Goal: Check status: Check status

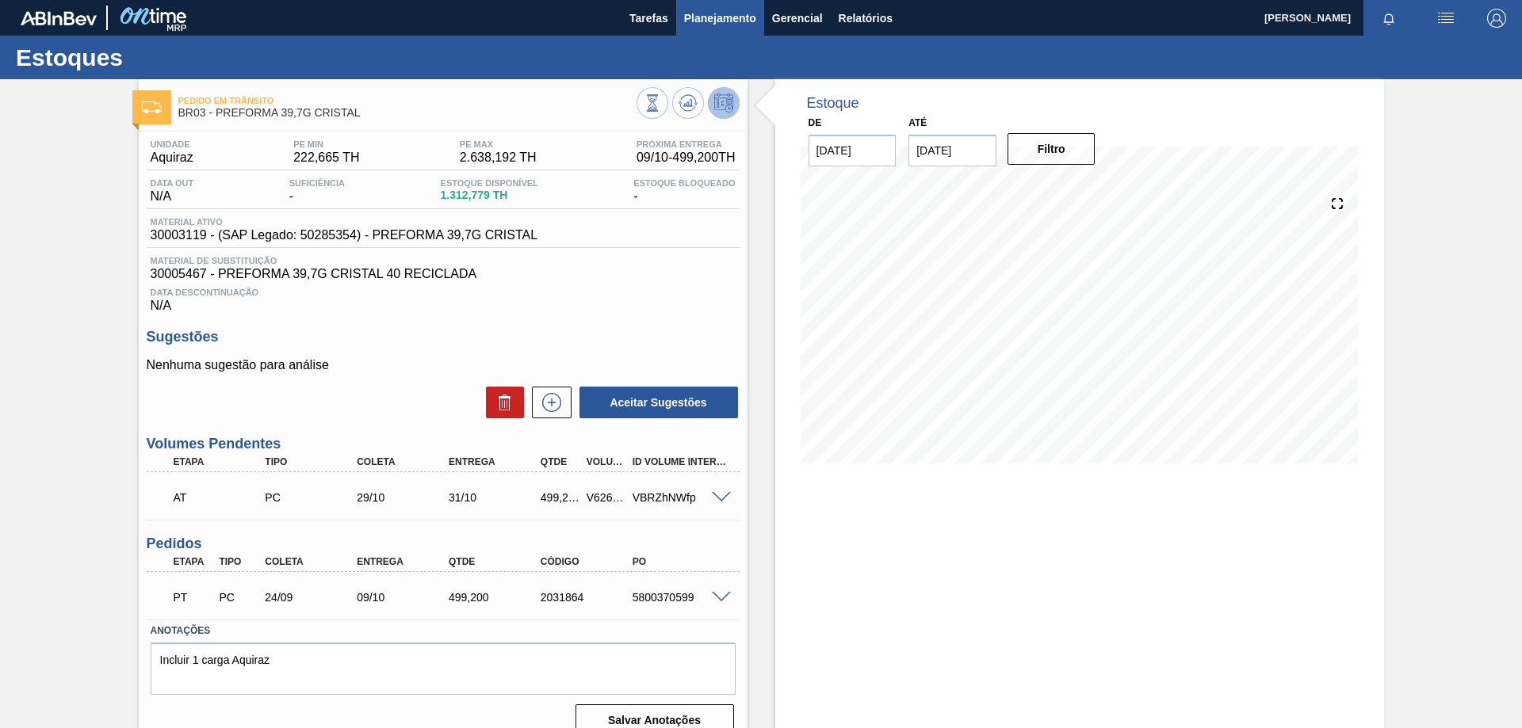
click at [687, 32] on button "Planejamento" at bounding box center [720, 18] width 88 height 36
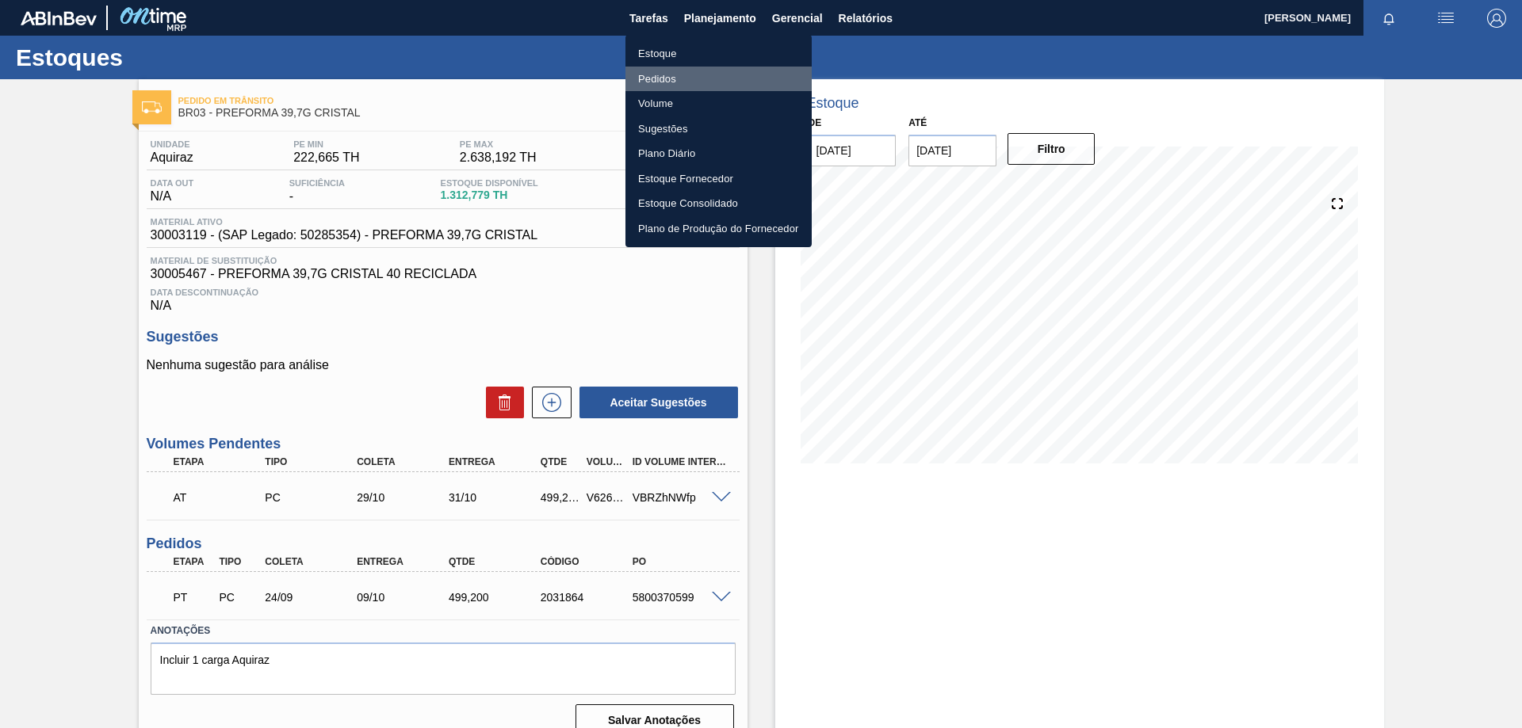
click at [676, 72] on li "Pedidos" at bounding box center [718, 79] width 186 height 25
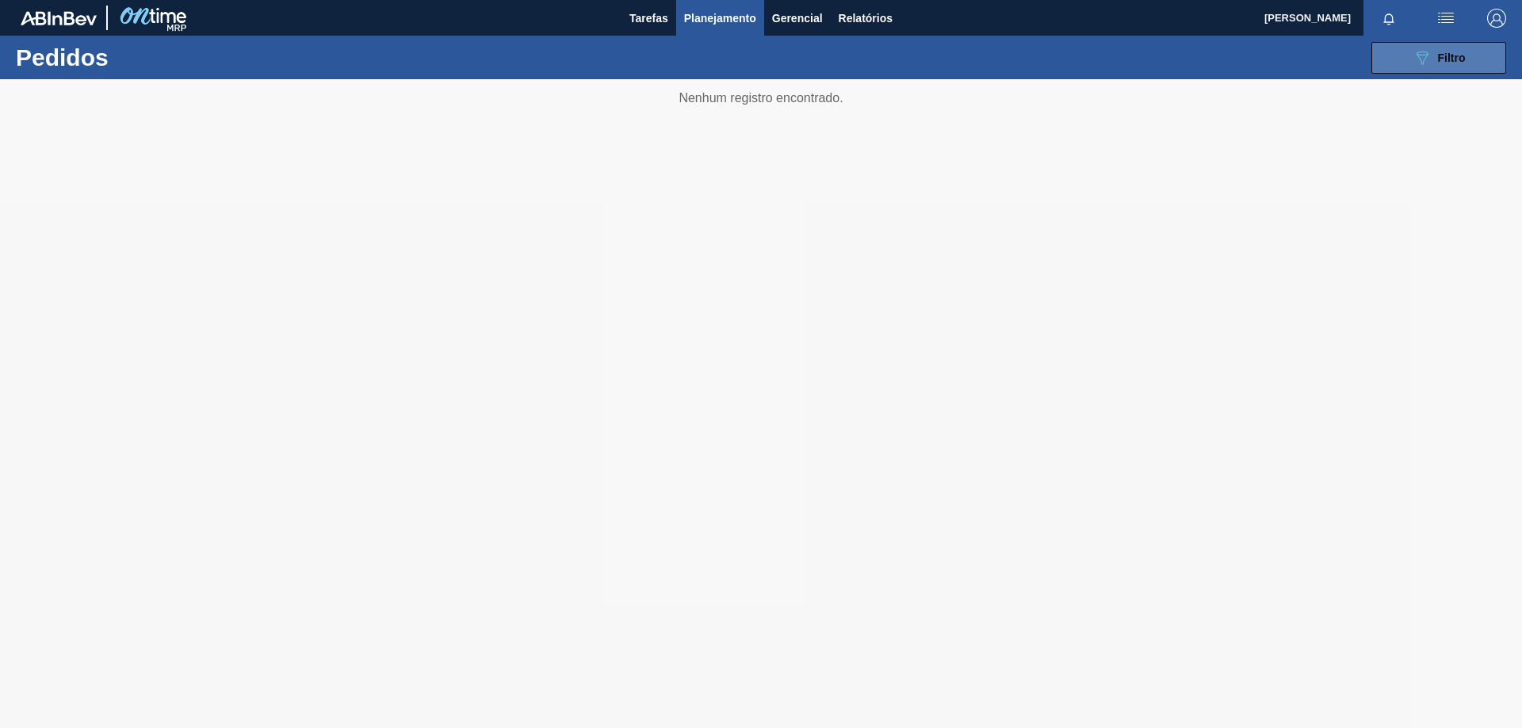
click at [1412, 50] on icon "089F7B8B-B2A5-4AFE-B5C0-19BA573D28AC" at bounding box center [1421, 57] width 19 height 19
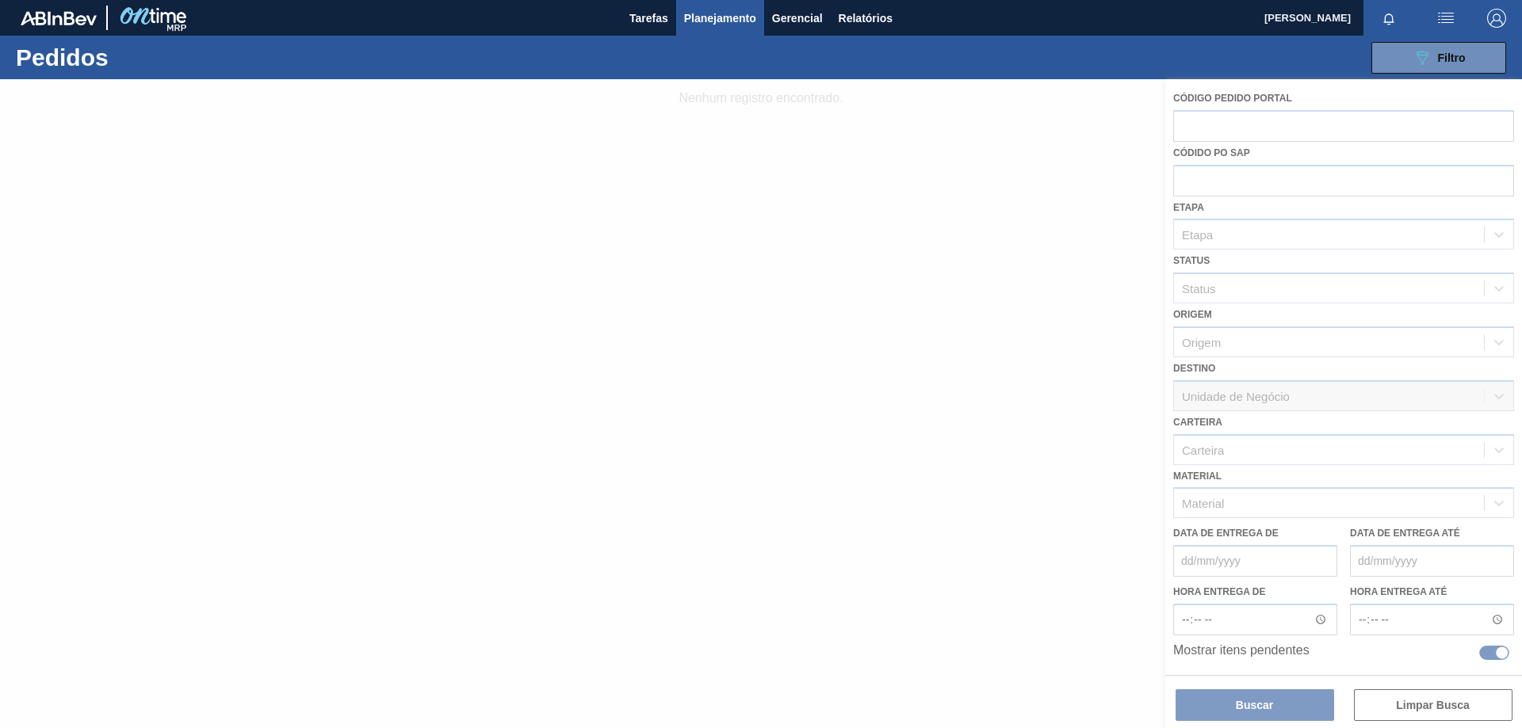
click at [987, 441] on div at bounding box center [761, 403] width 1522 height 649
click at [1396, 55] on button "089F7B8B-B2A5-4AFE-B5C0-19BA573D28AC Filtro" at bounding box center [1438, 58] width 135 height 32
